Goal: Find contact information: Find contact information

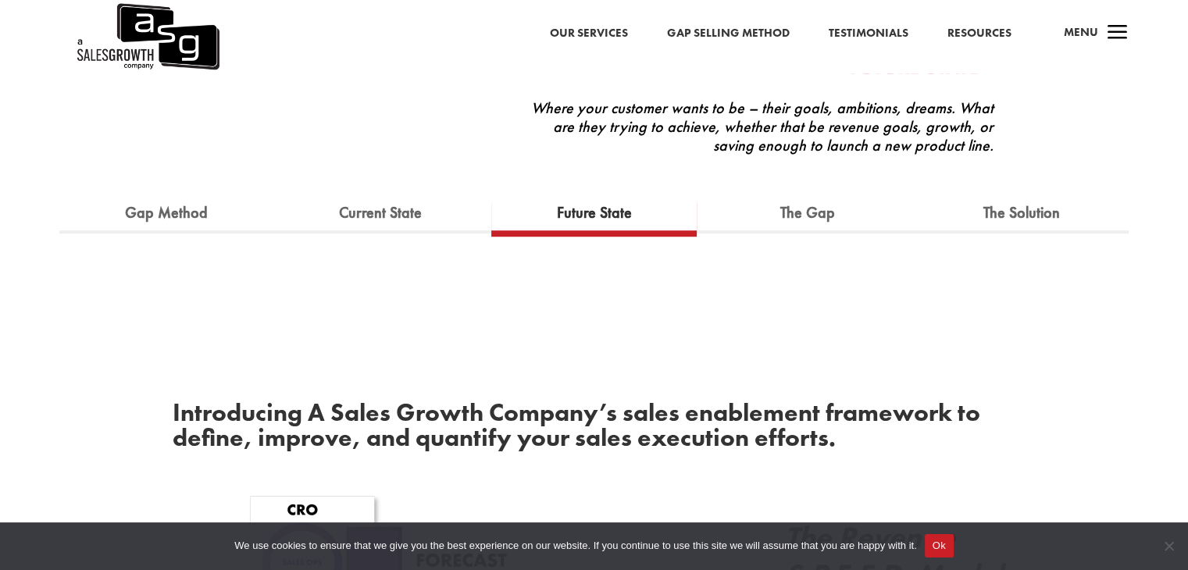
scroll to position [1053, 0]
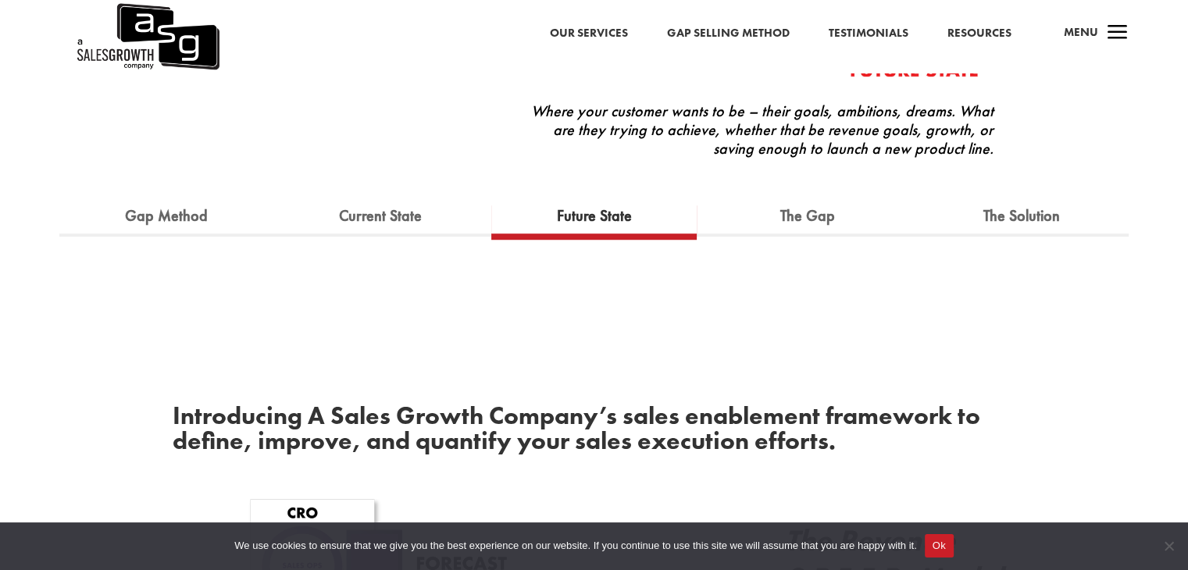
click at [597, 20] on div "Our Services Gap Selling Method Testimonials Resources a Menu" at bounding box center [594, 36] width 1188 height 73
click at [597, 29] on div "Our Services Gap Selling Method Testimonials Resources a Menu" at bounding box center [594, 36] width 1188 height 73
click at [597, 29] on link "Our Services" at bounding box center [589, 33] width 78 height 20
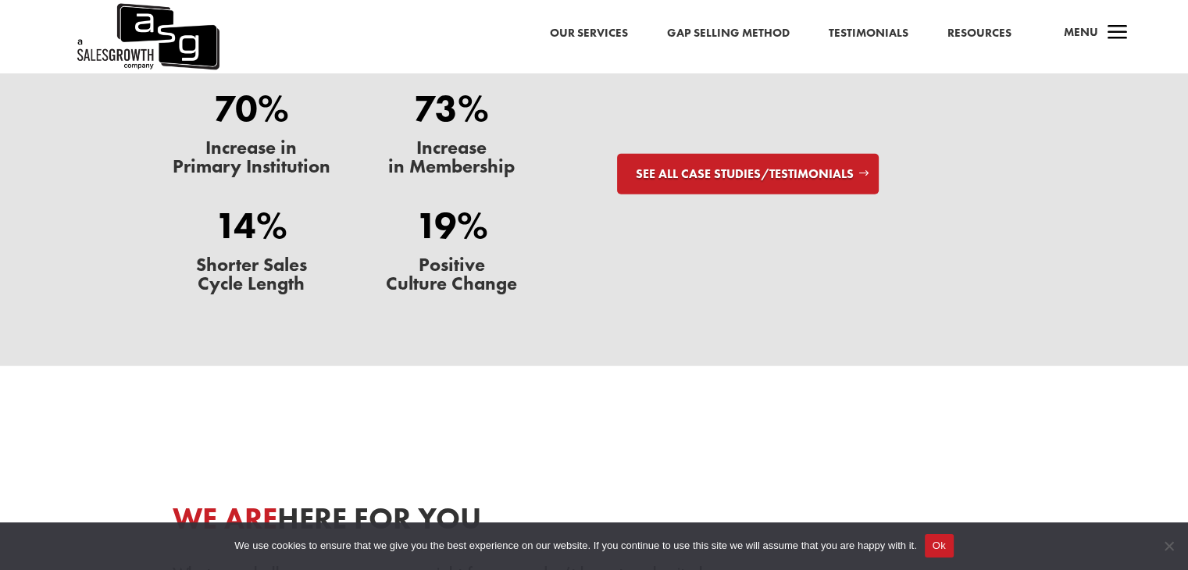
scroll to position [4580, 0]
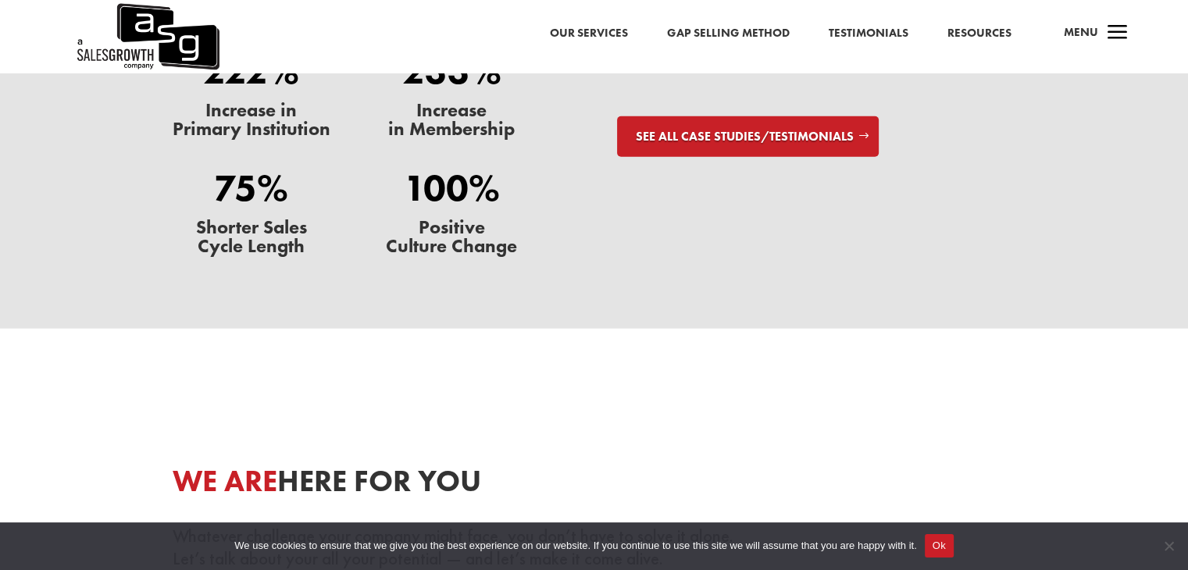
click at [937, 535] on button "Ok" at bounding box center [939, 545] width 29 height 23
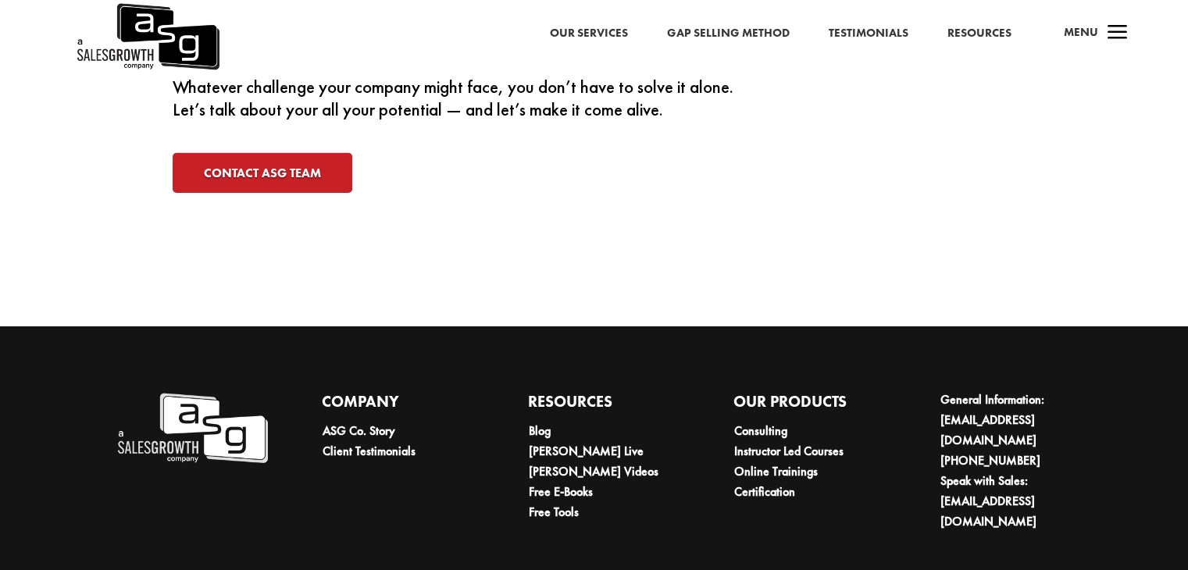
scroll to position [5077, 0]
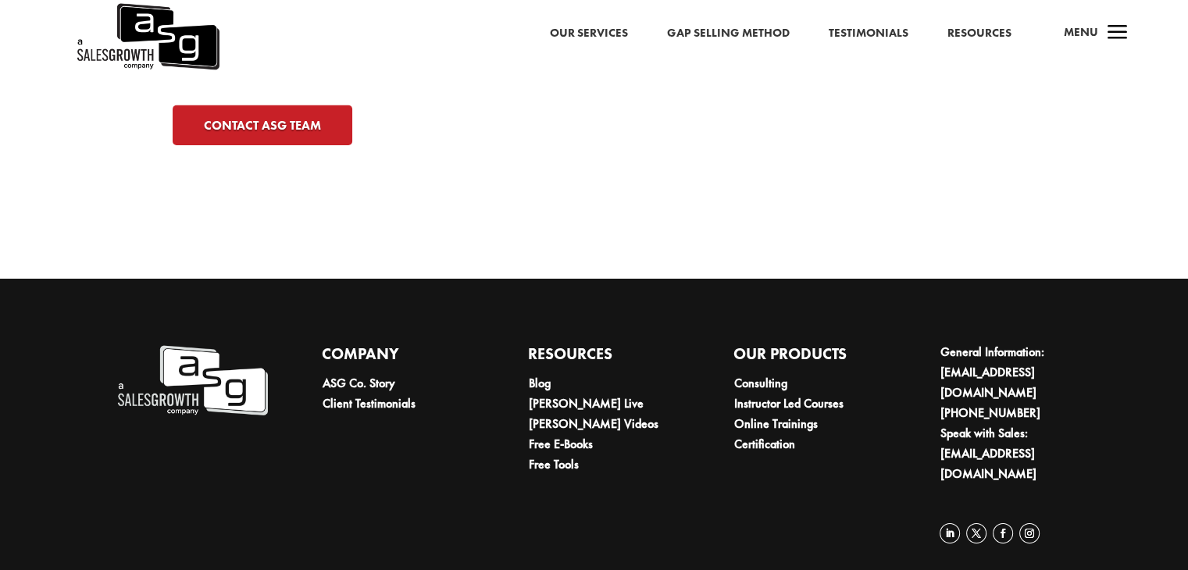
click at [595, 29] on link "Our Services" at bounding box center [589, 33] width 78 height 20
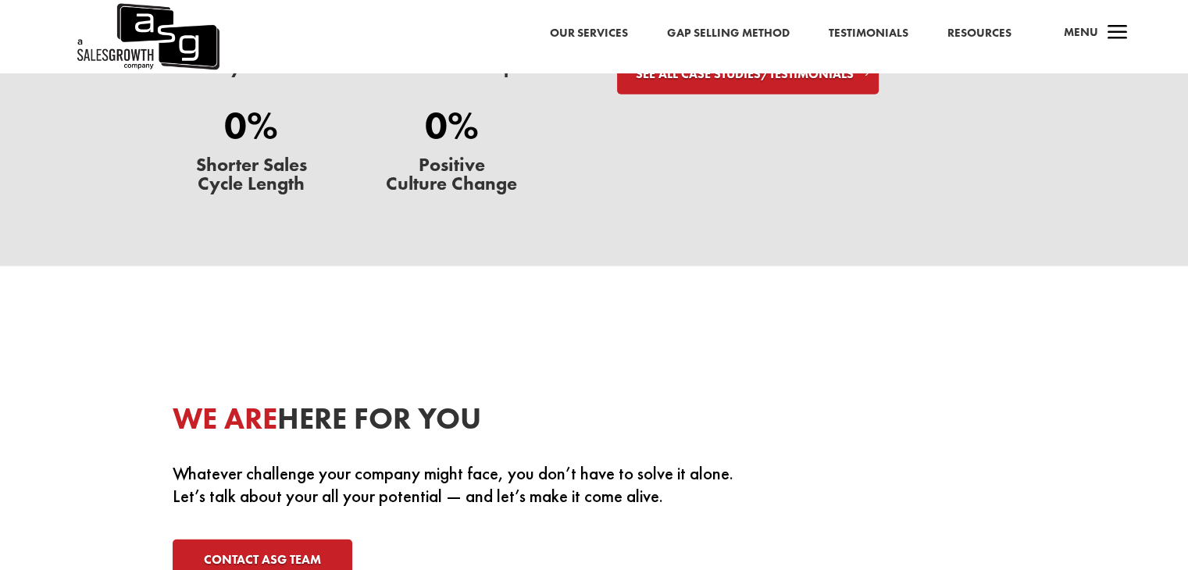
scroll to position [5077, 0]
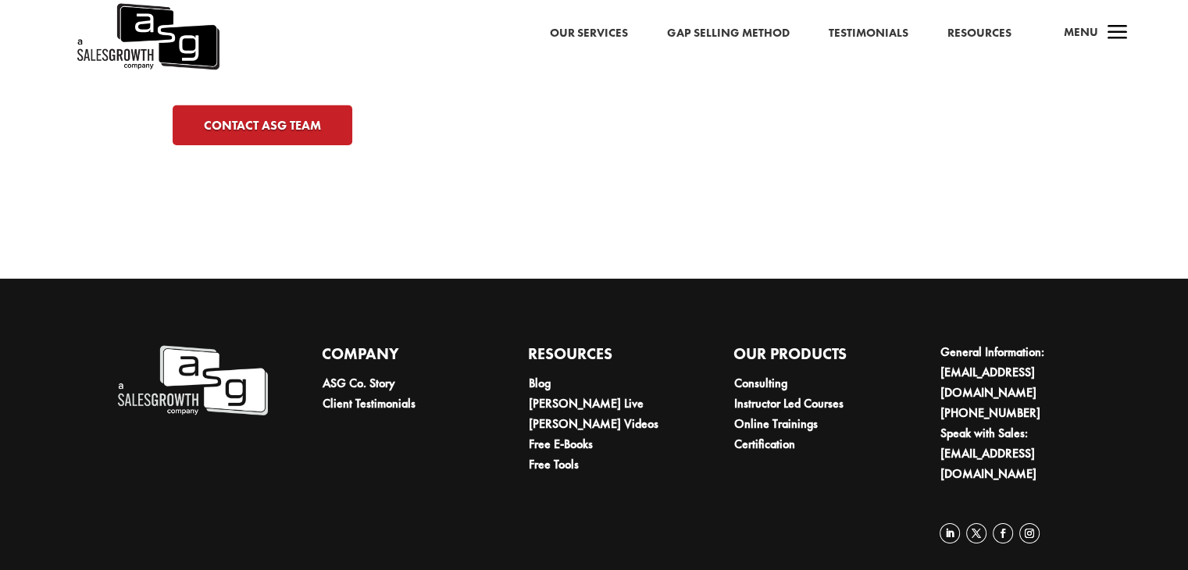
drag, startPoint x: 49, startPoint y: 680, endPoint x: 143, endPoint y: 692, distance: 94.5
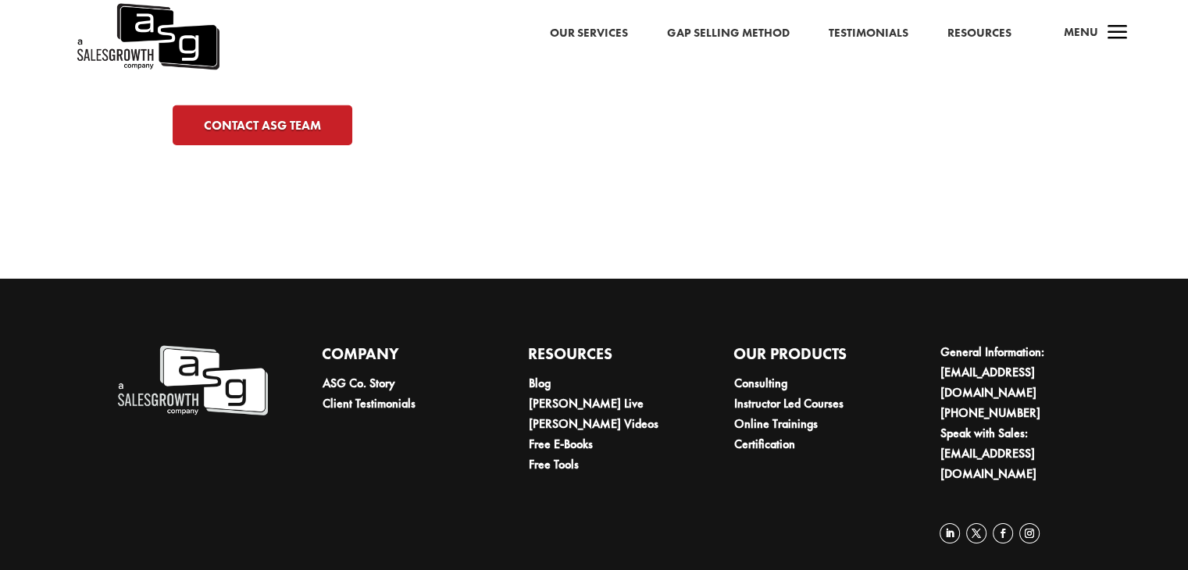
drag, startPoint x: 148, startPoint y: 680, endPoint x: 42, endPoint y: 665, distance: 106.6
